Goal: Information Seeking & Learning: Learn about a topic

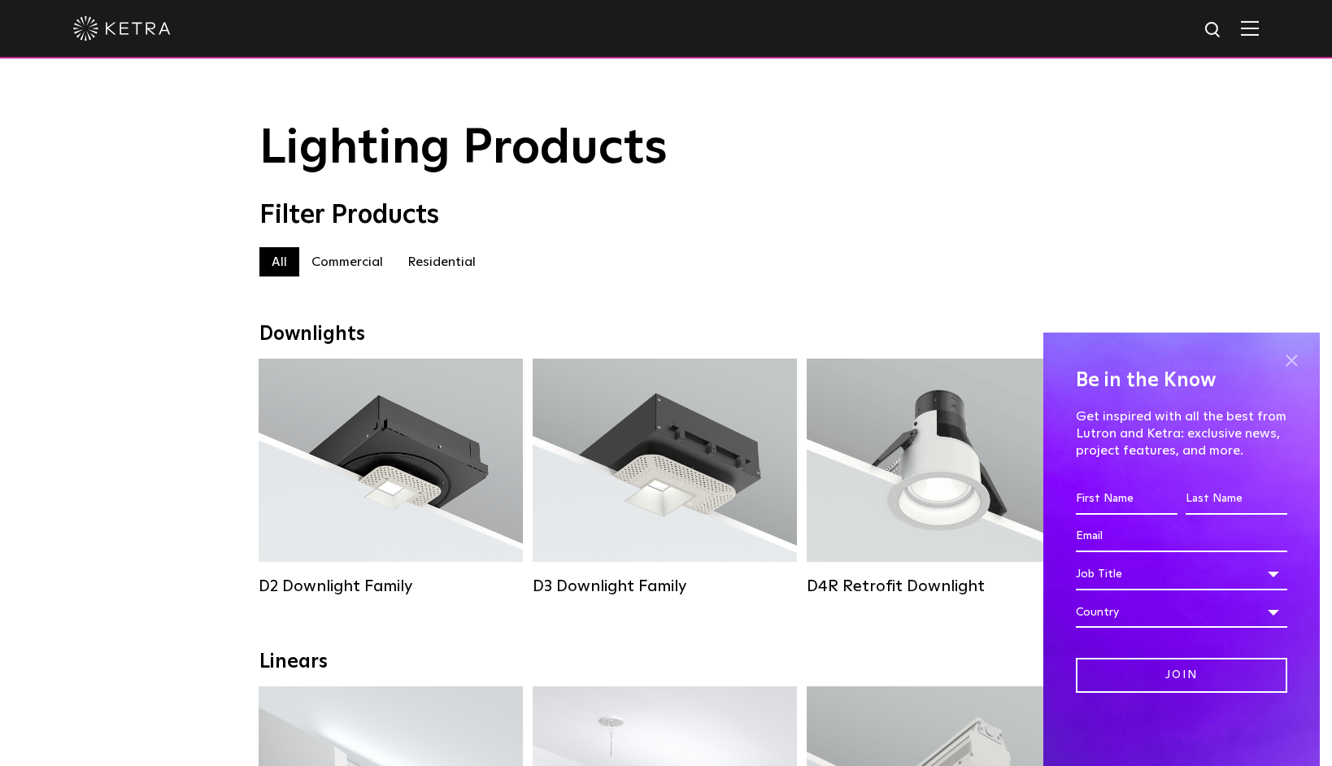
click at [1293, 357] on span at bounding box center [1291, 361] width 24 height 24
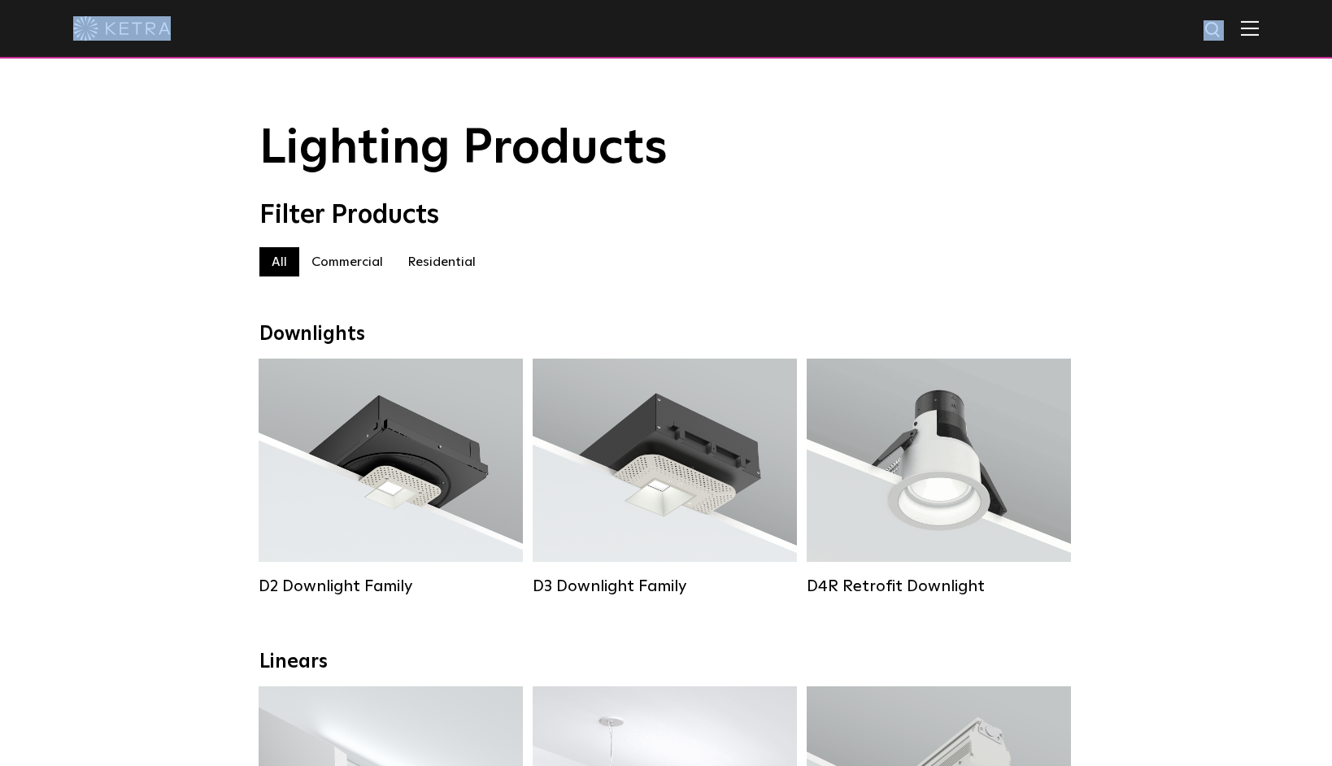
click at [1233, 28] on div at bounding box center [666, 29] width 1332 height 59
click at [1224, 31] on img at bounding box center [1213, 30] width 20 height 20
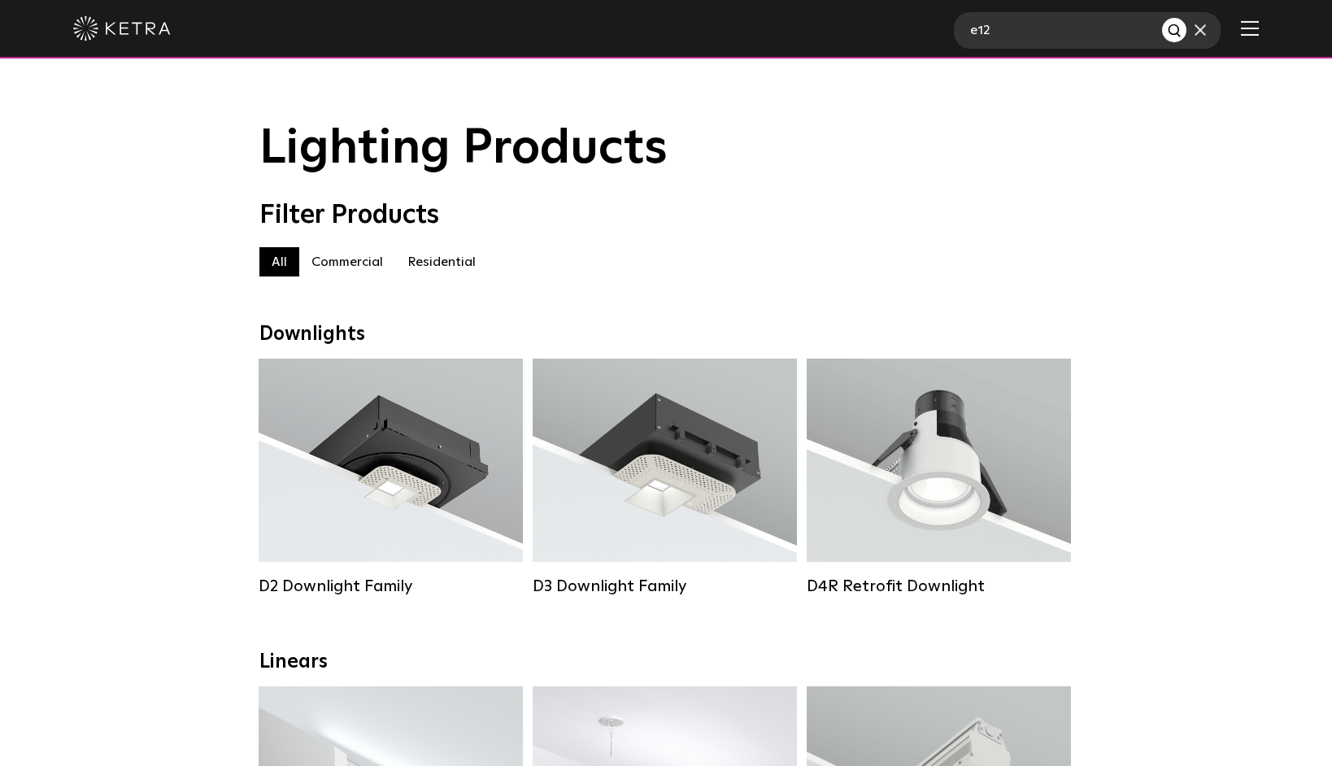
type input "e12"
click at [1162, 18] on button "Search" at bounding box center [1174, 30] width 24 height 24
click at [1259, 28] on img at bounding box center [1250, 27] width 18 height 15
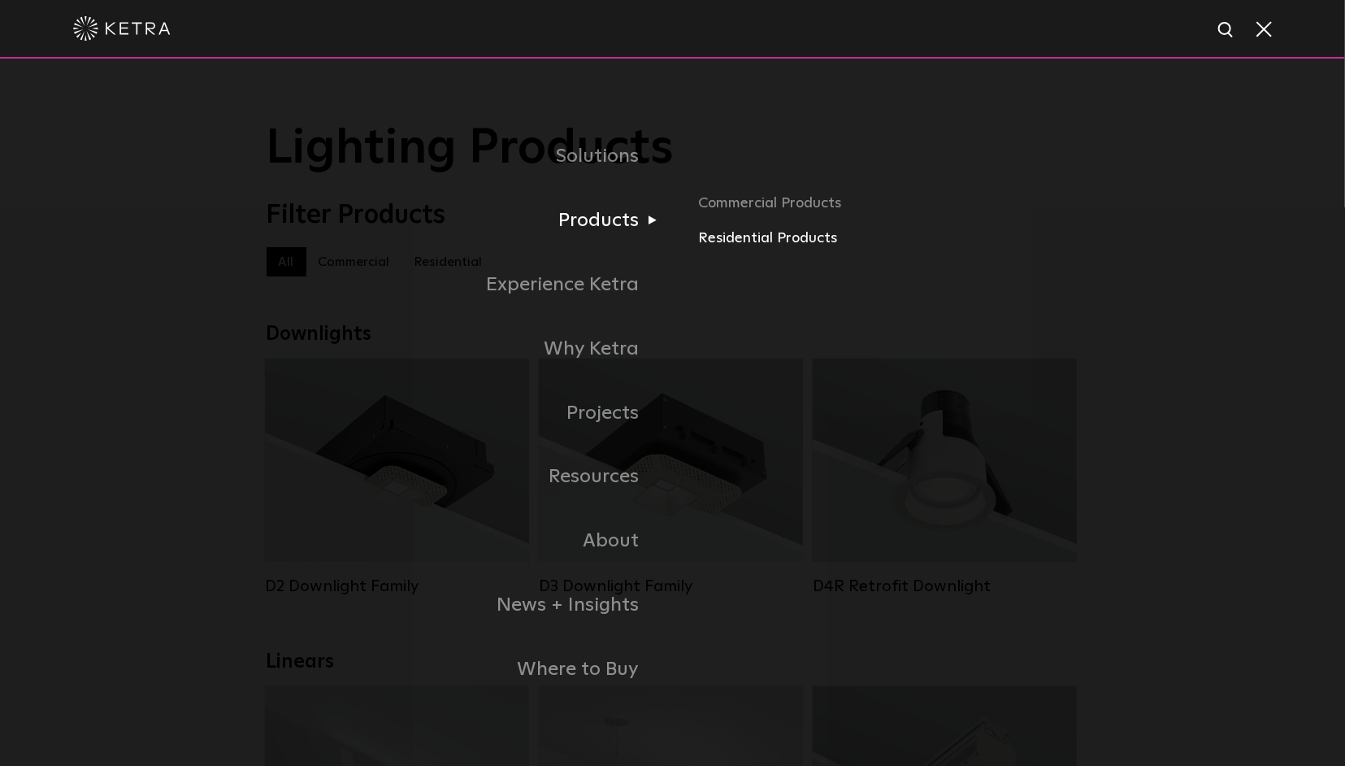
click at [731, 241] on link "Residential Products" at bounding box center [888, 239] width 380 height 24
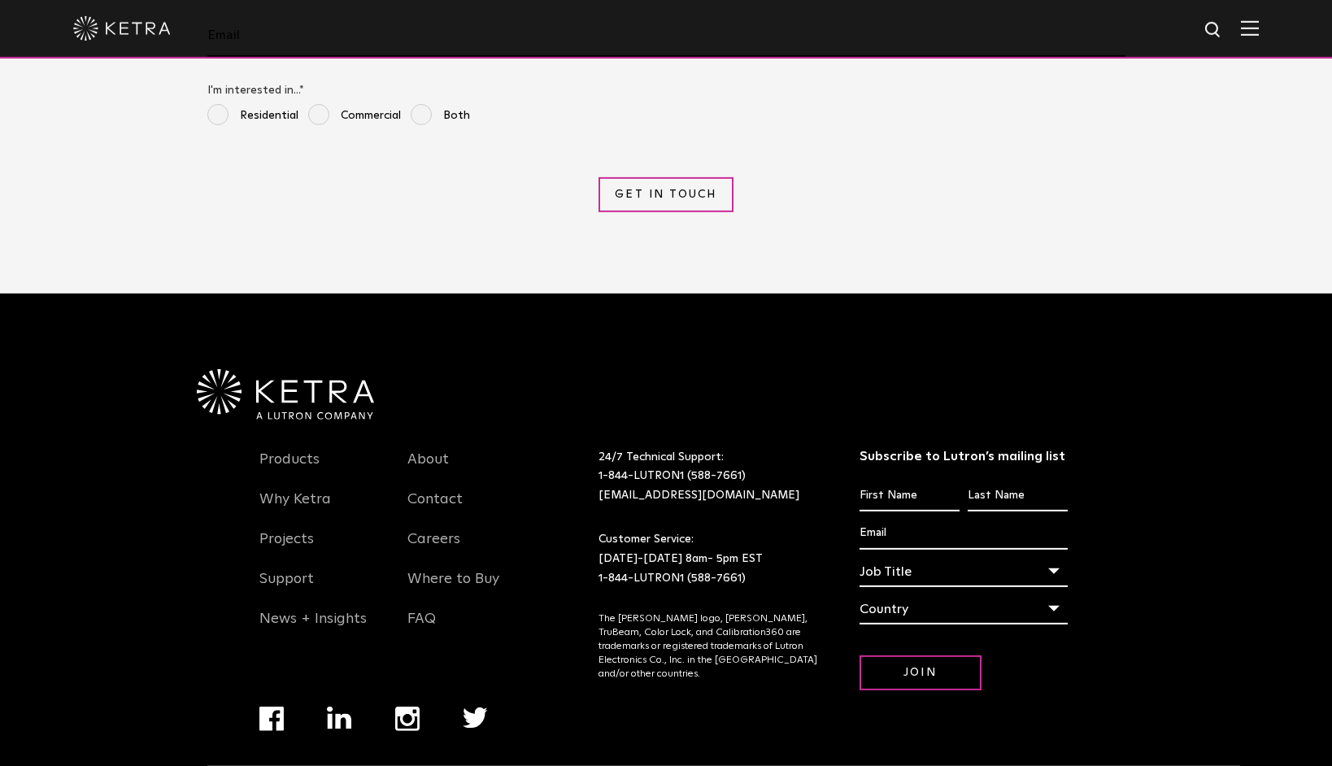
scroll to position [3659, 0]
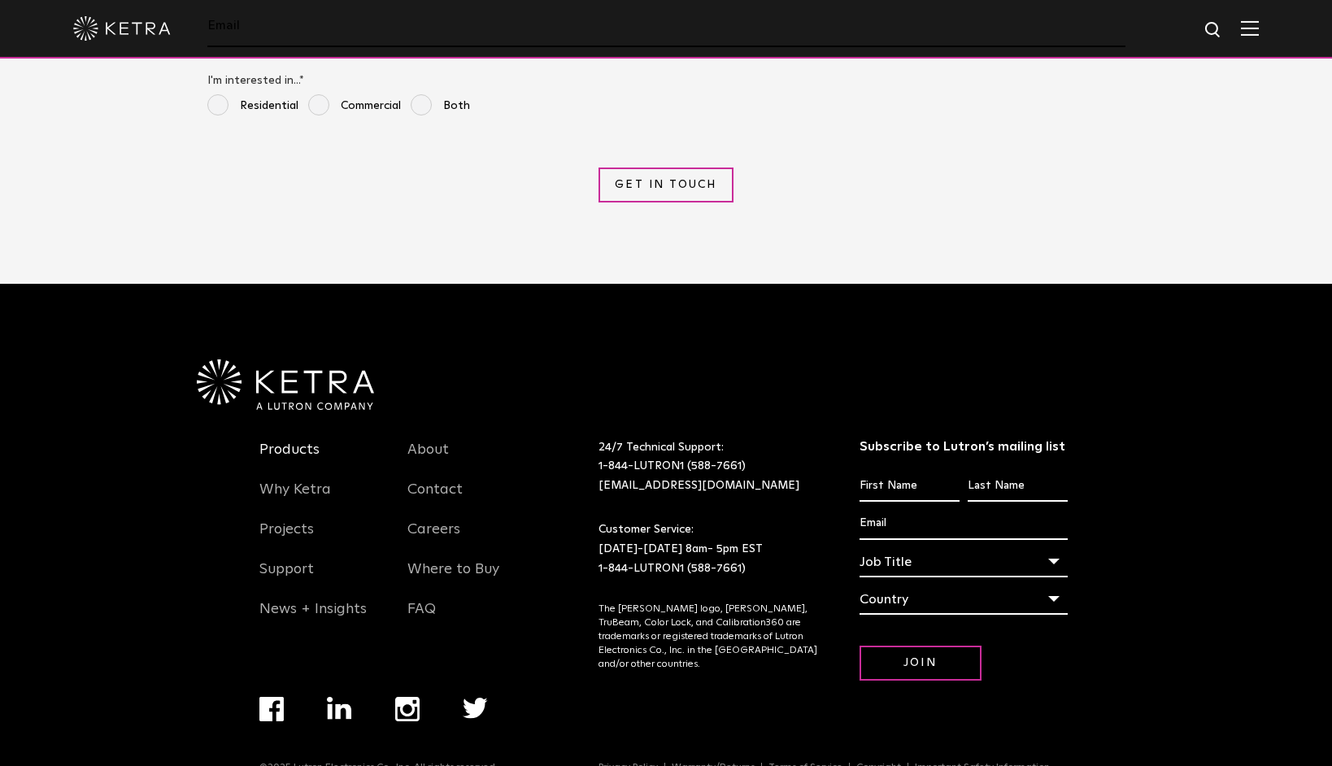
click at [294, 441] on link "Products" at bounding box center [289, 459] width 60 height 37
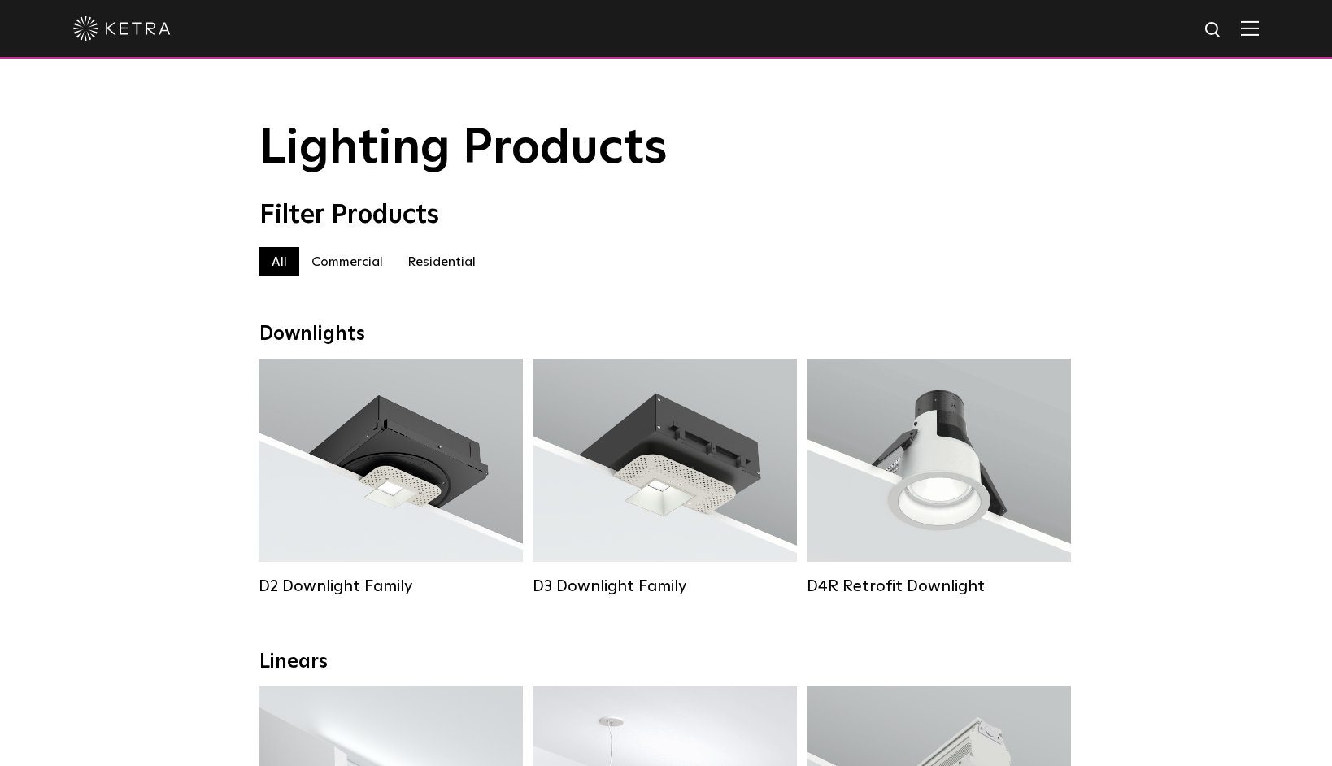
click at [350, 271] on label "Commercial" at bounding box center [347, 261] width 96 height 29
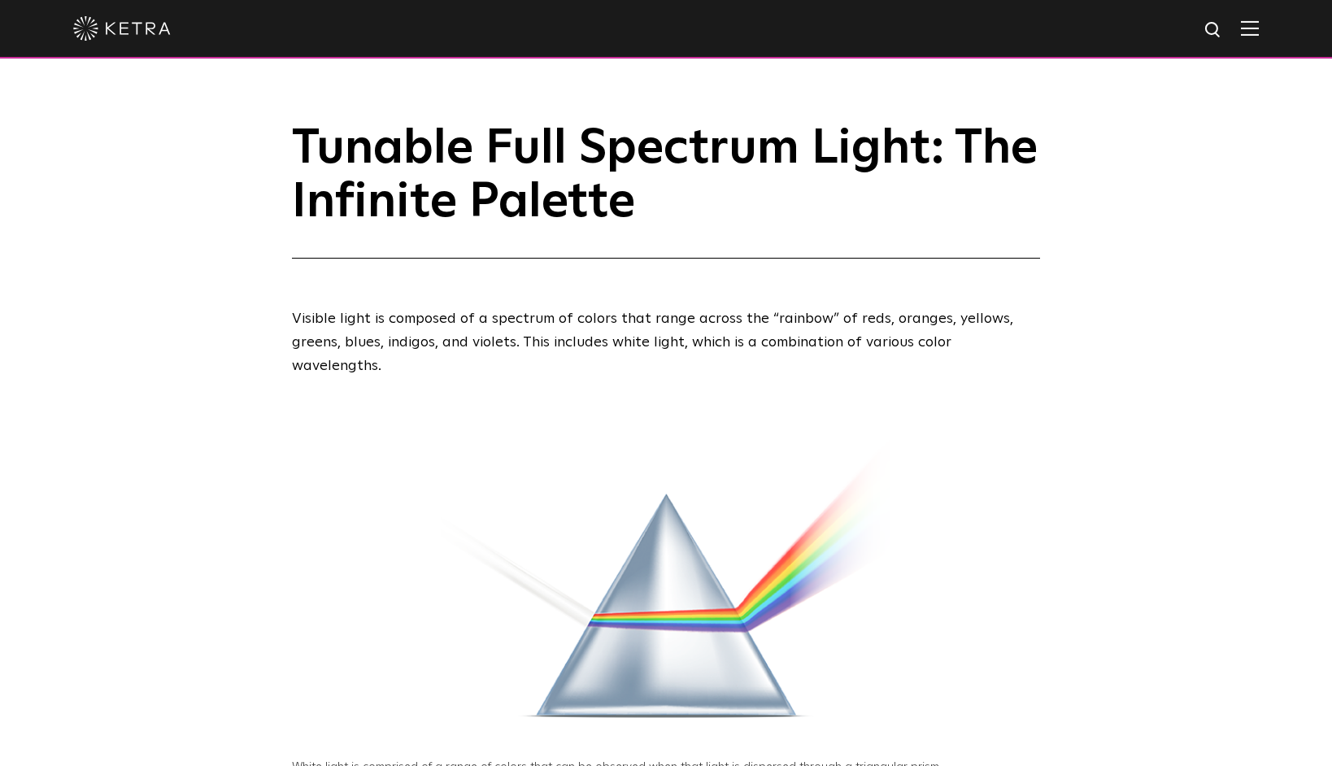
scroll to position [3659, 0]
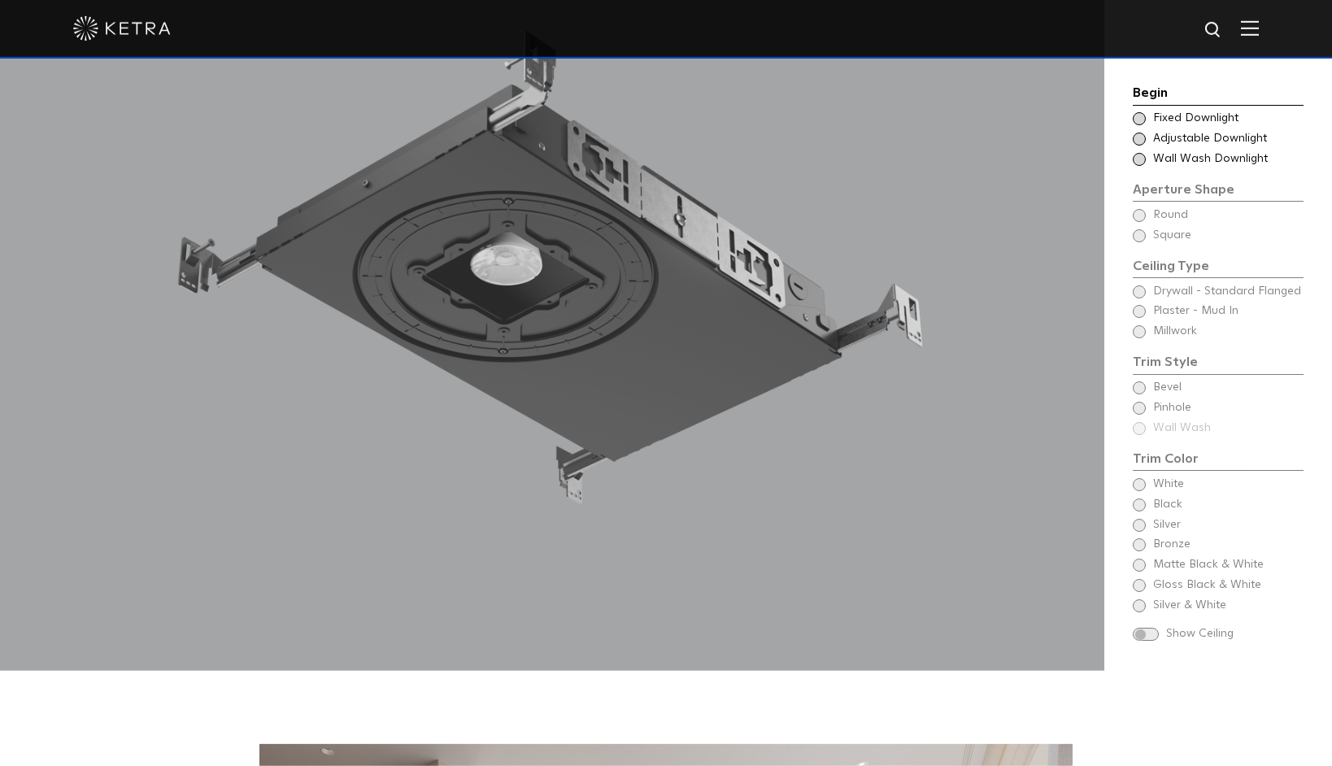
scroll to position [1691, 0]
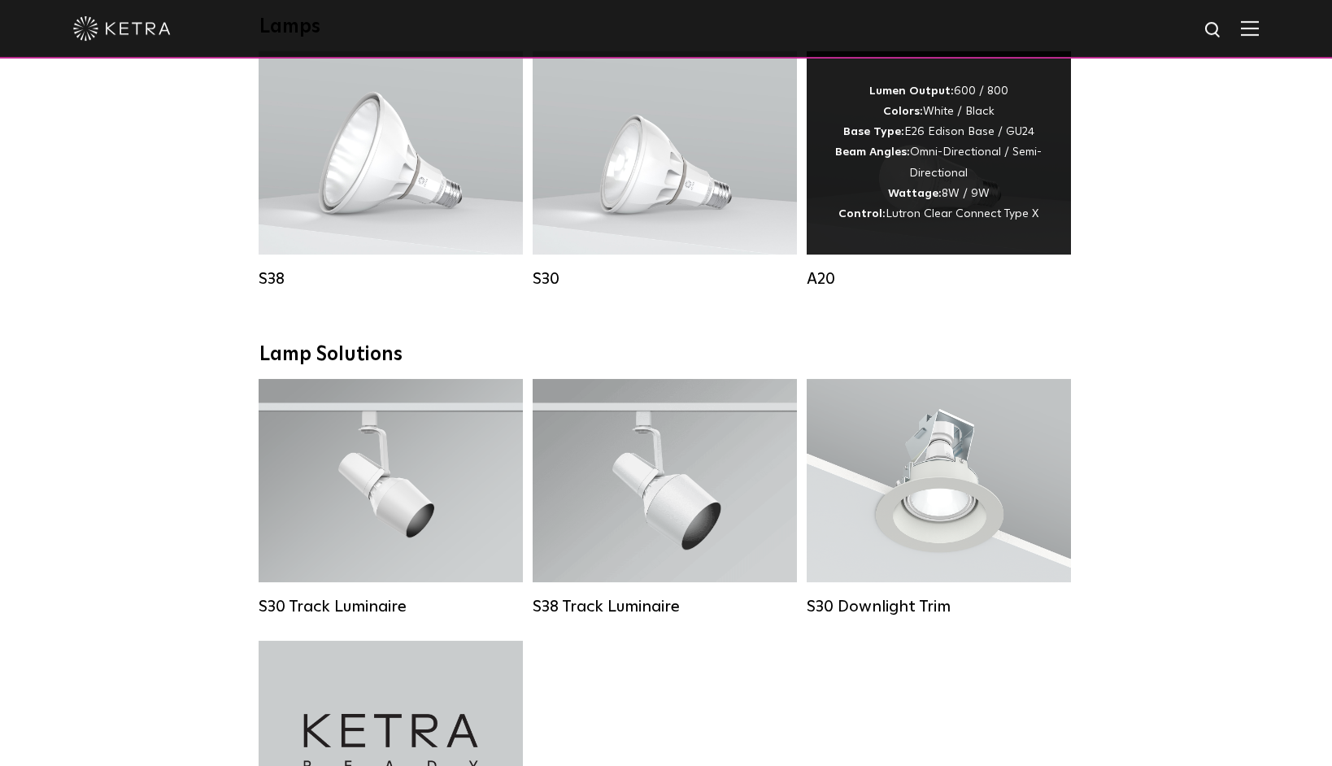
scroll to position [1184, 0]
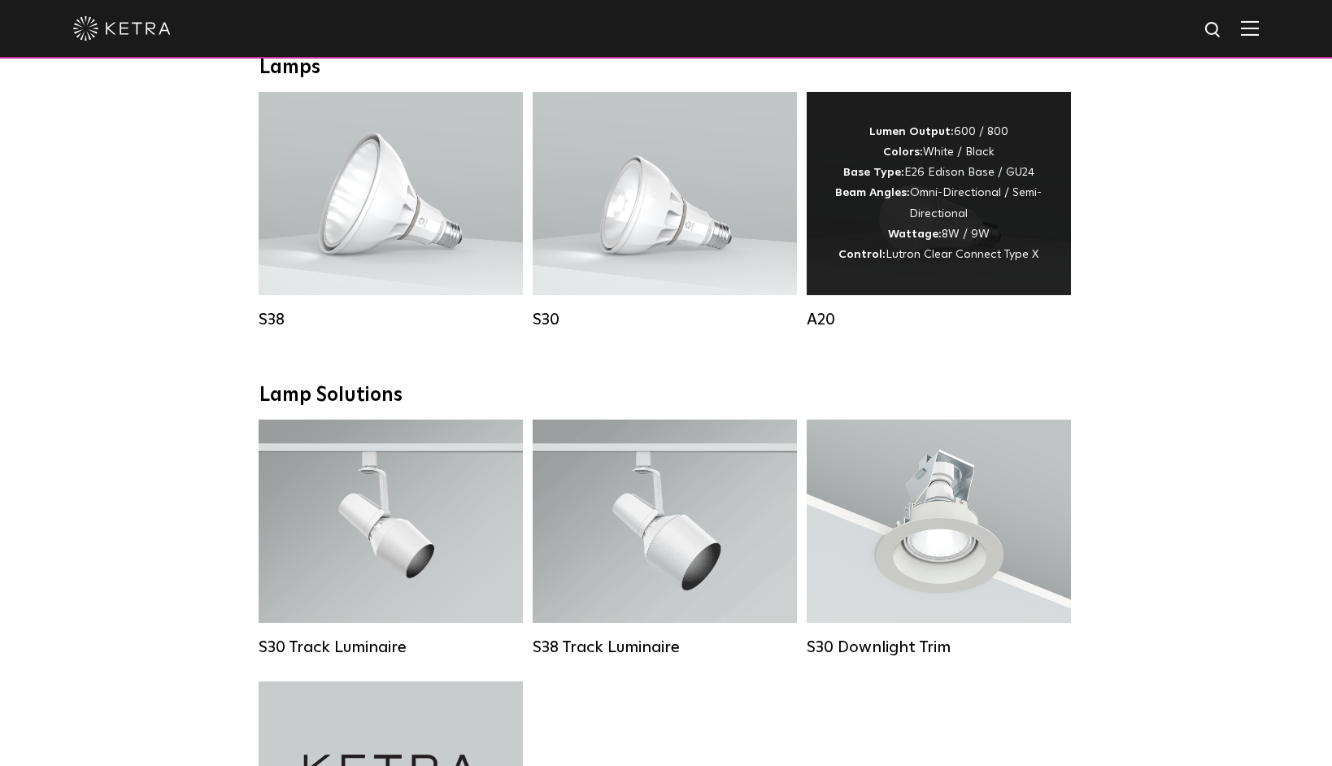
click at [952, 260] on span "Lutron Clear Connect Type X" at bounding box center [961, 254] width 153 height 11
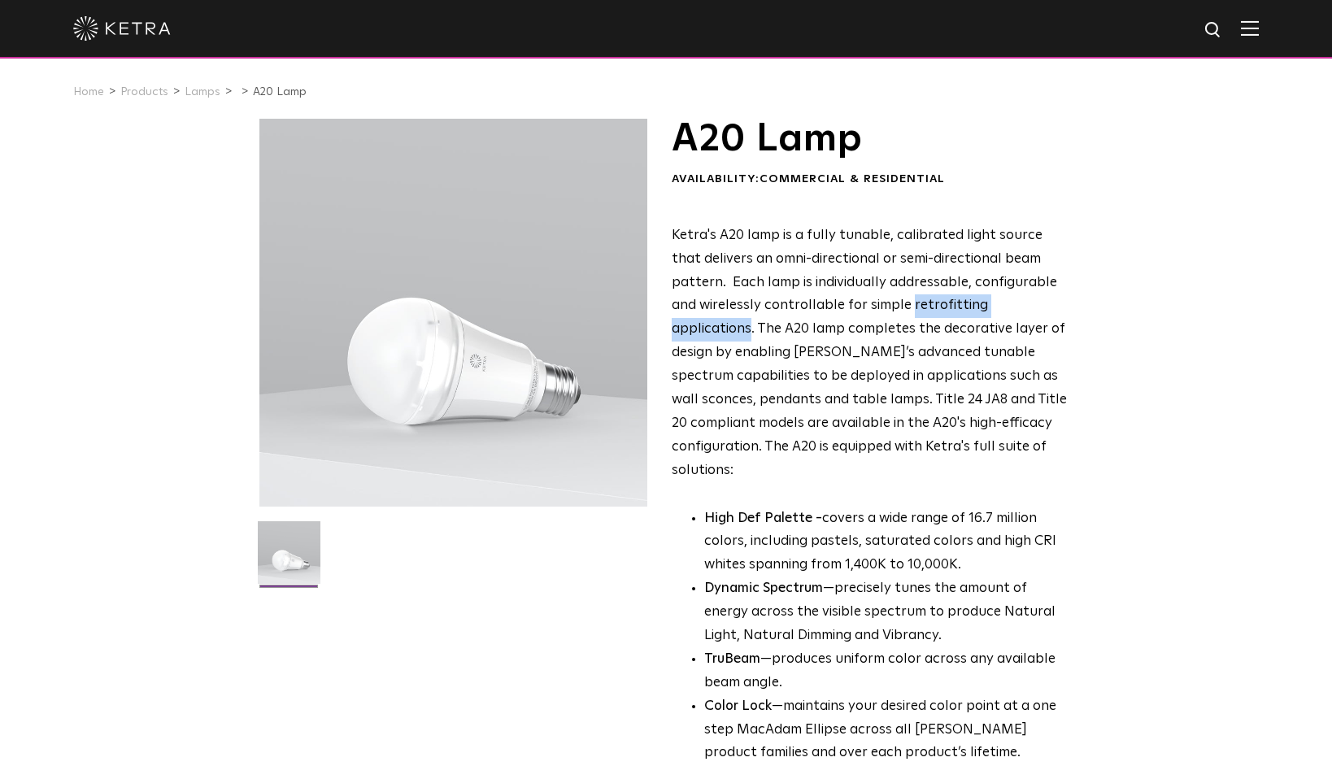
drag, startPoint x: 880, startPoint y: 306, endPoint x: 1029, endPoint y: 310, distance: 149.6
click at [1029, 310] on span "Ketra's A20 lamp is a fully tunable, calibrated light source that delivers an o…" at bounding box center [869, 352] width 395 height 249
click at [878, 305] on span "Ketra's A20 lamp is a fully tunable, calibrated light source that delivers an o…" at bounding box center [869, 352] width 395 height 249
drag, startPoint x: 877, startPoint y: 305, endPoint x: 1030, endPoint y: 312, distance: 153.0
click at [1030, 312] on span "Ketra's A20 lamp is a fully tunable, calibrated light source that delivers an o…" at bounding box center [869, 352] width 395 height 249
